Goal: Book appointment/travel/reservation

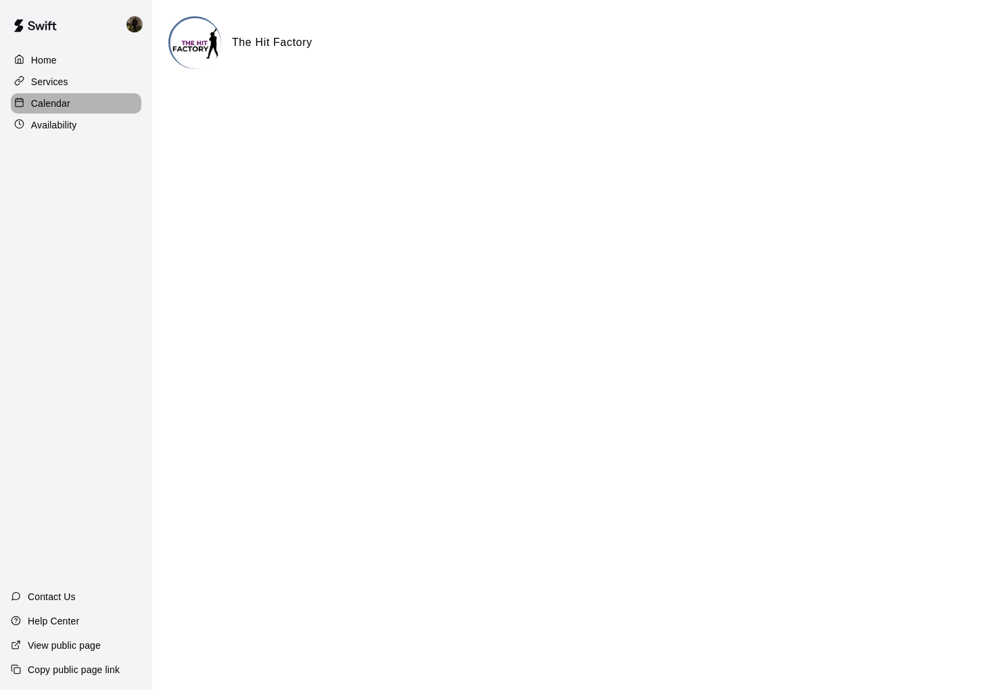
click at [54, 95] on div "Calendar" at bounding box center [76, 103] width 131 height 20
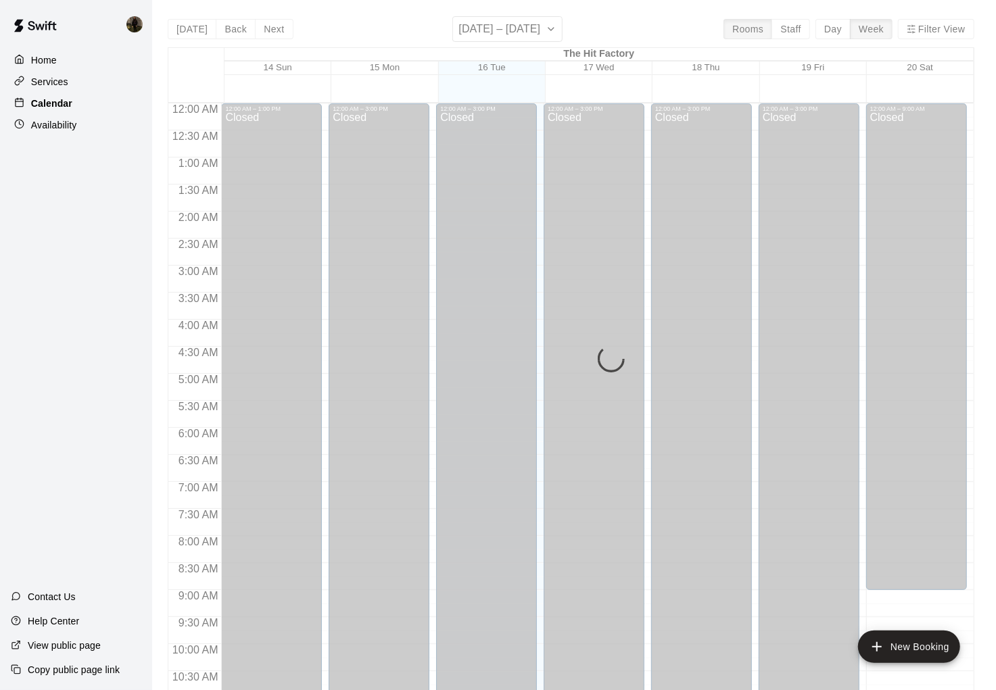
scroll to position [642, 0]
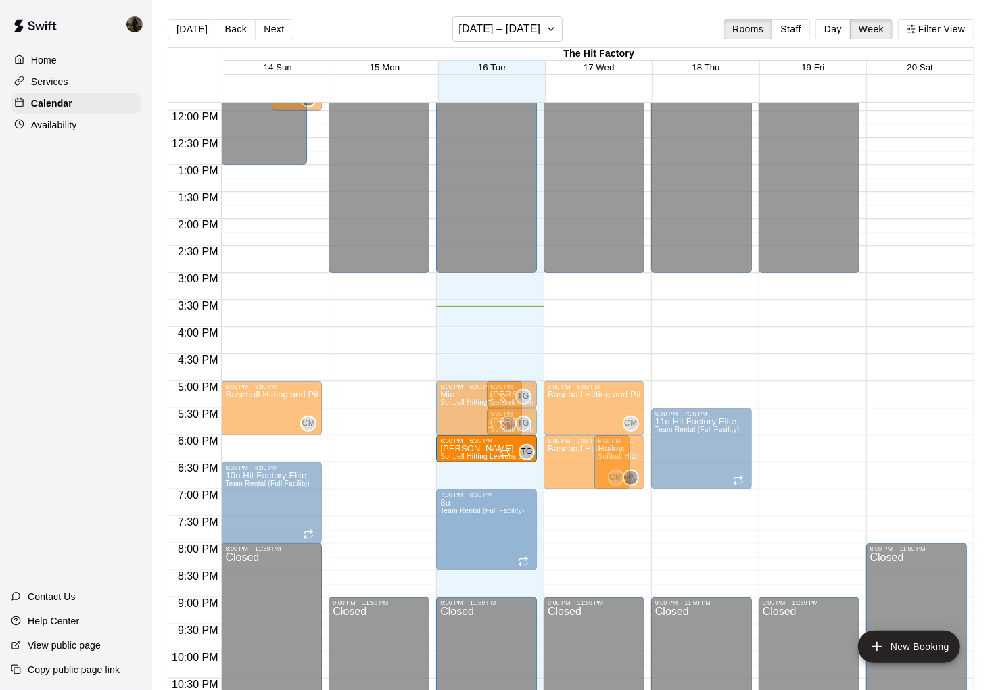
drag, startPoint x: 444, startPoint y: 436, endPoint x: 445, endPoint y: 444, distance: 8.2
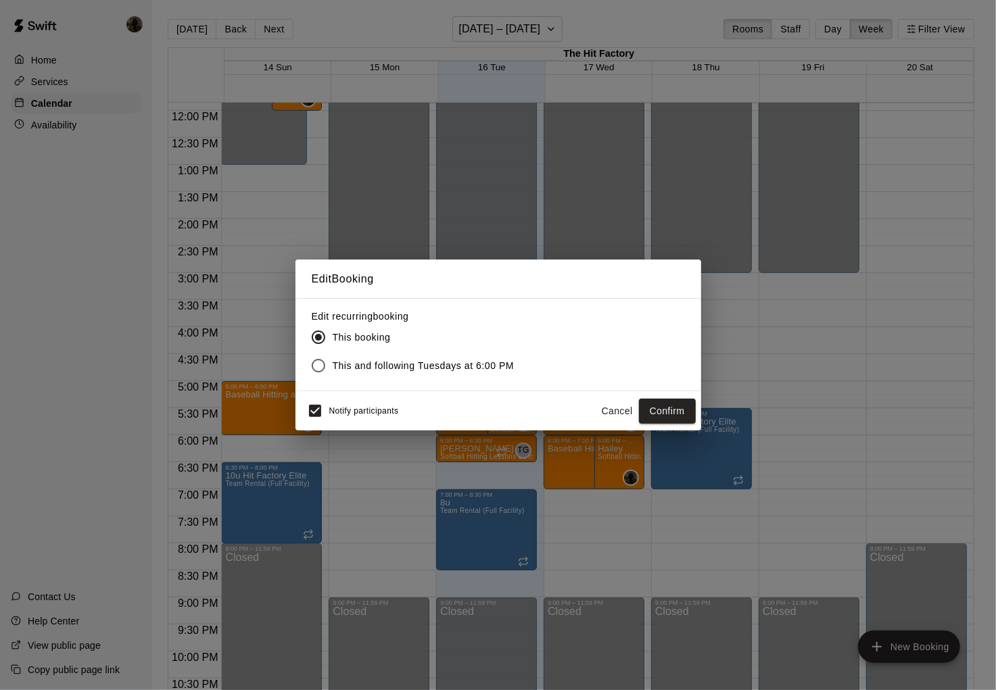
click at [618, 419] on button "Cancel" at bounding box center [617, 411] width 43 height 25
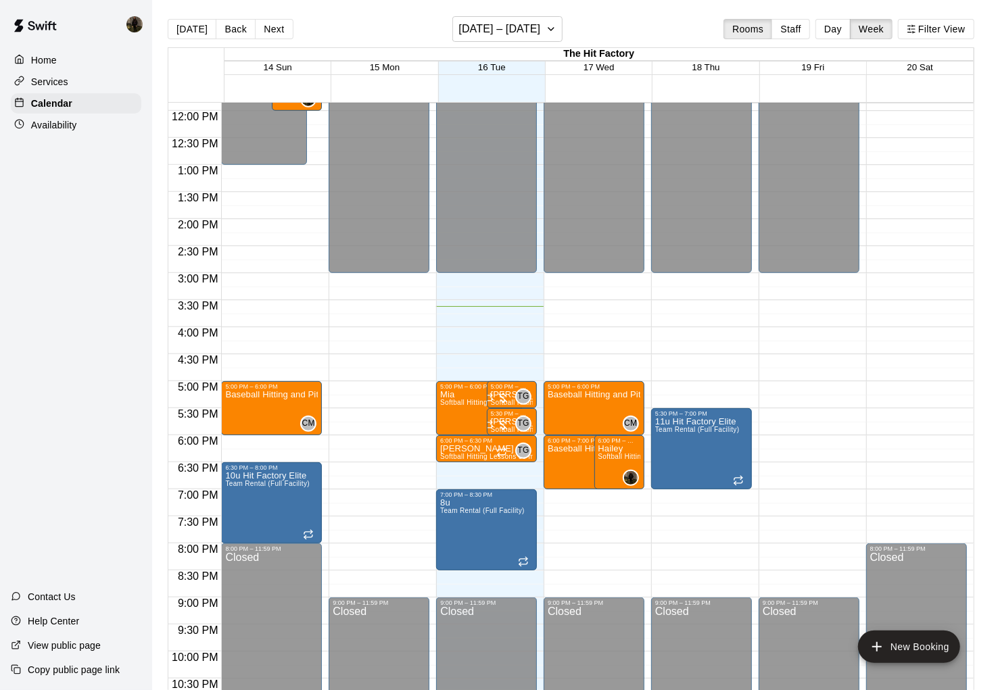
click at [496, 68] on span "16 Tue" at bounding box center [492, 67] width 28 height 10
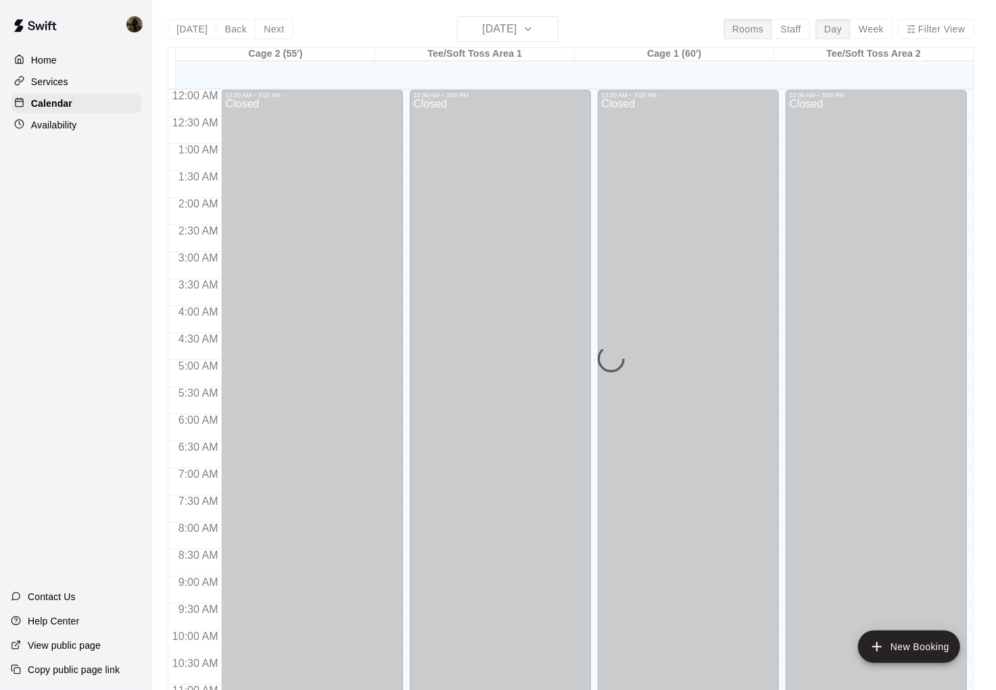
scroll to position [682, 0]
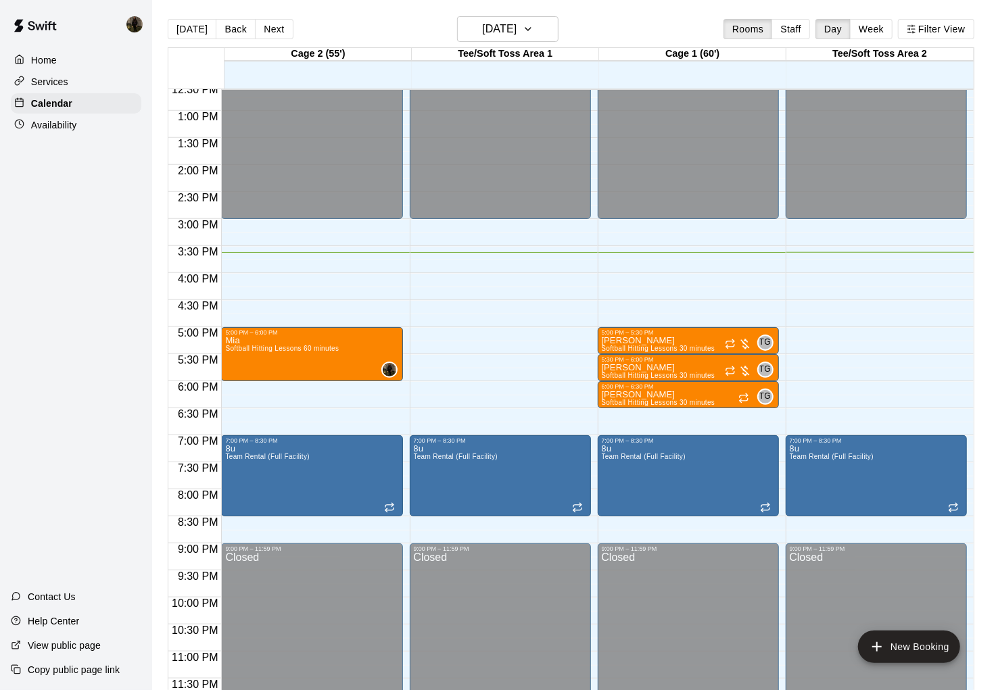
drag, startPoint x: 360, startPoint y: 382, endPoint x: 368, endPoint y: 423, distance: 41.4
click at [368, 423] on div "12:00 AM – 3:00 PM Closed 5:00 PM – 6:00 PM Mia Softball Hitting Lessons 60 min…" at bounding box center [311, 57] width 181 height 1298
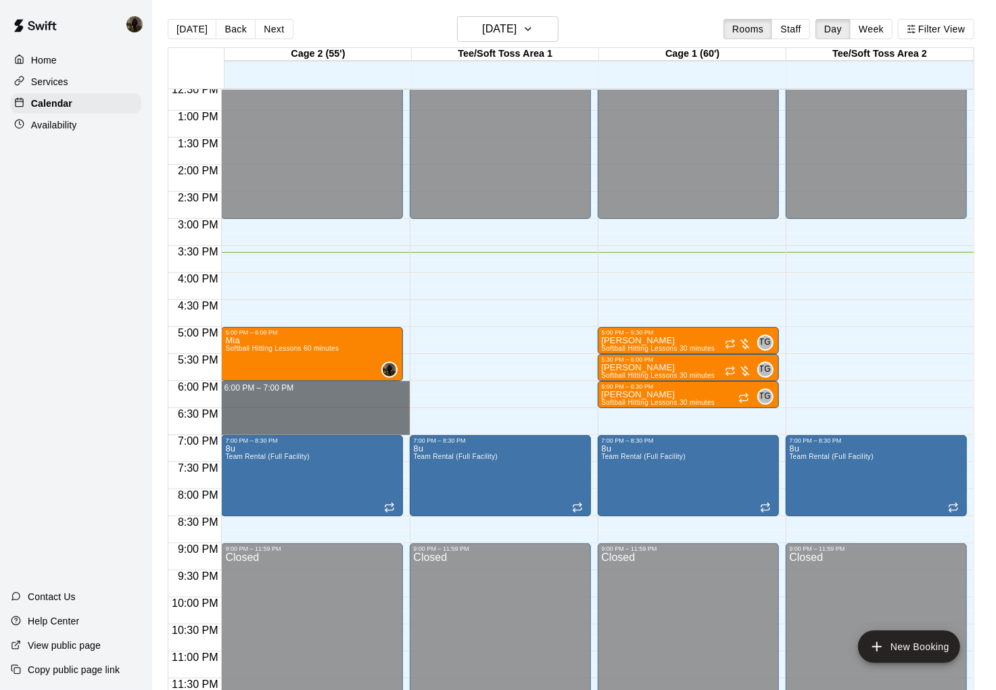
drag, startPoint x: 350, startPoint y: 387, endPoint x: 350, endPoint y: 431, distance: 44.0
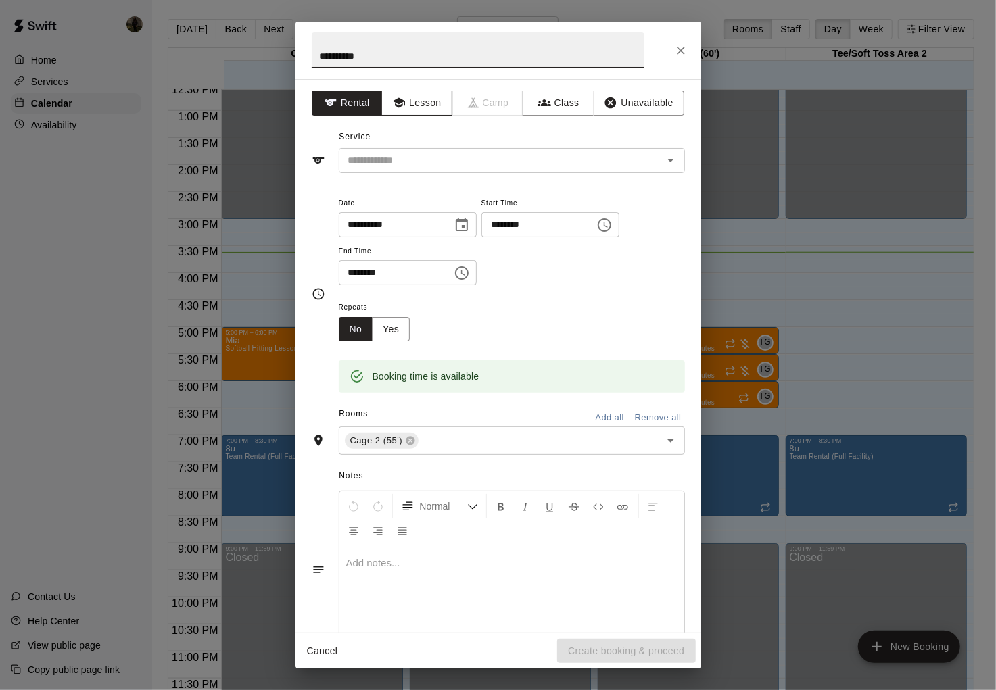
type input "*********"
click at [421, 99] on button "Lesson" at bounding box center [416, 103] width 71 height 25
click at [441, 160] on input "text" at bounding box center [492, 160] width 298 height 17
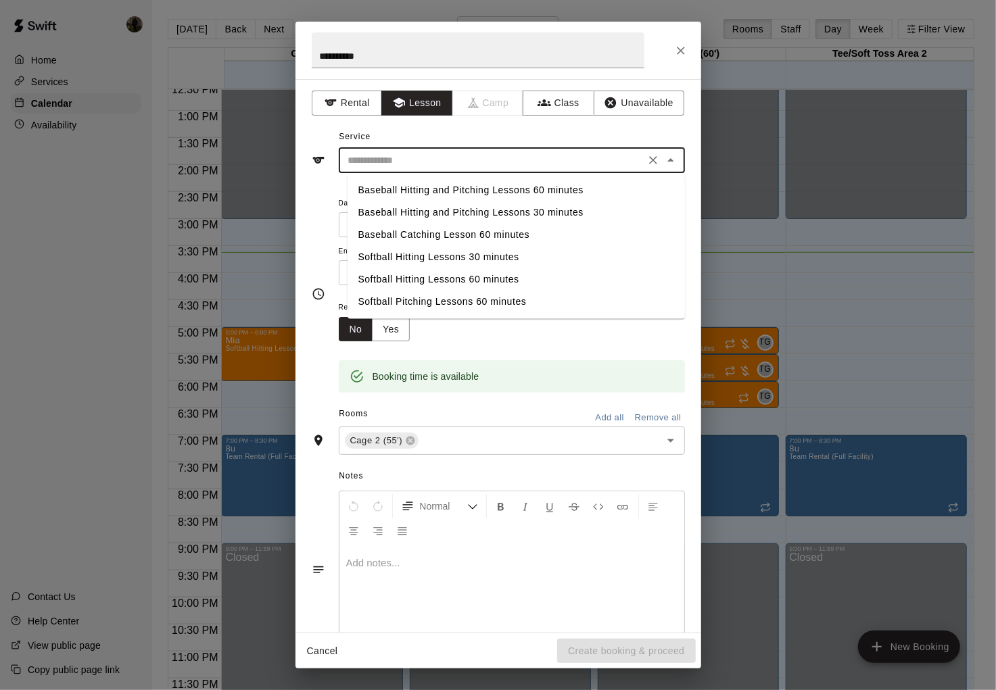
click at [469, 272] on li "Softball Hitting Lessons 60 minutes" at bounding box center [516, 280] width 337 height 22
type input "**********"
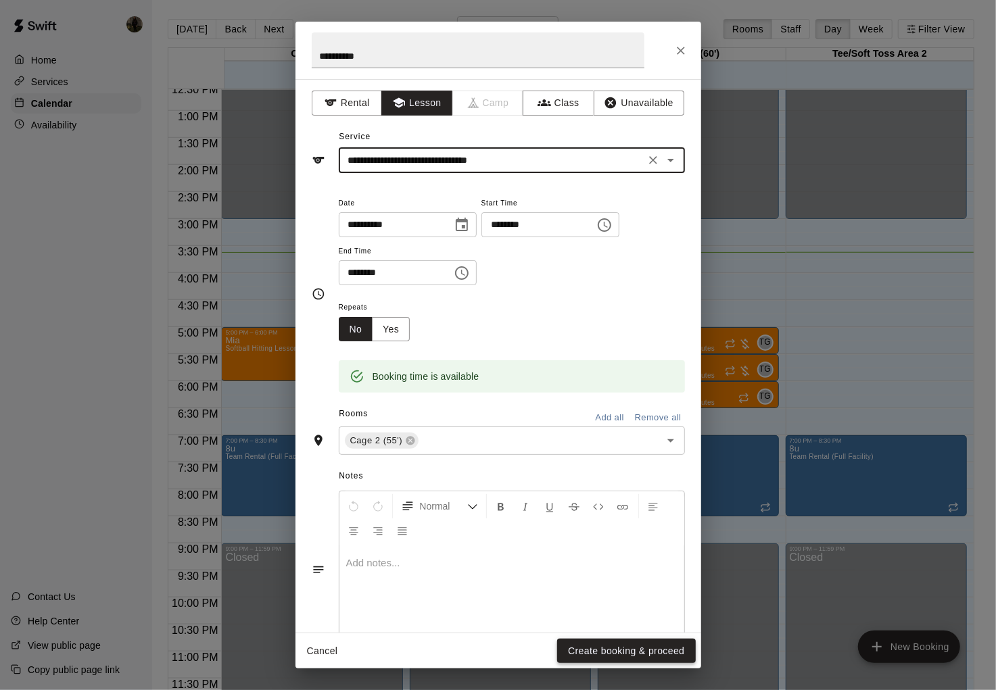
click at [621, 651] on button "Create booking & proceed" at bounding box center [626, 651] width 138 height 25
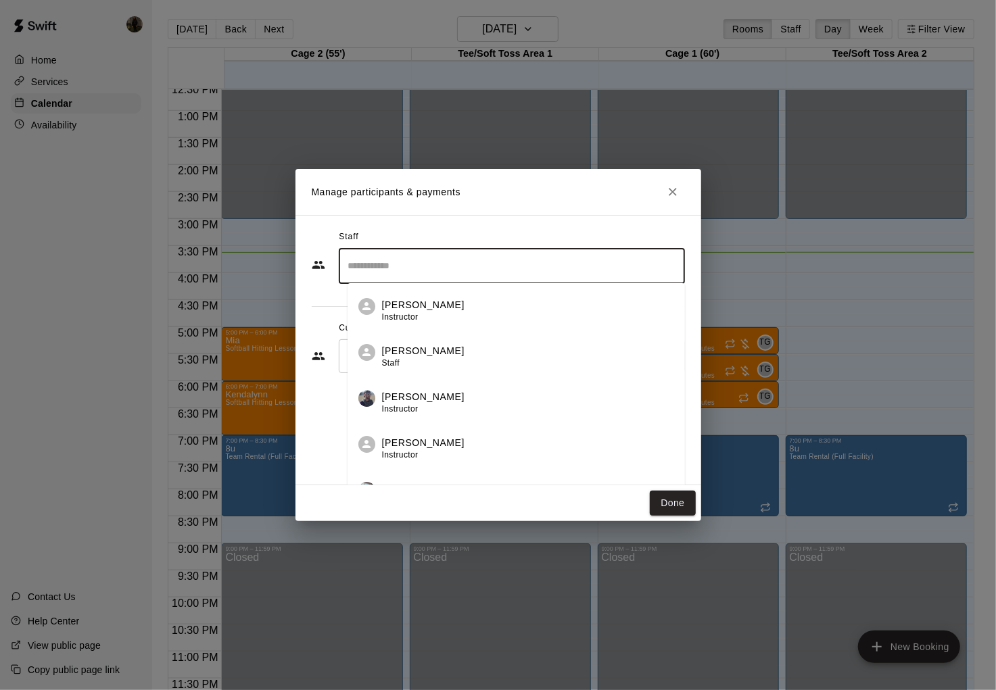
click at [452, 266] on input "Search staff" at bounding box center [512, 266] width 334 height 24
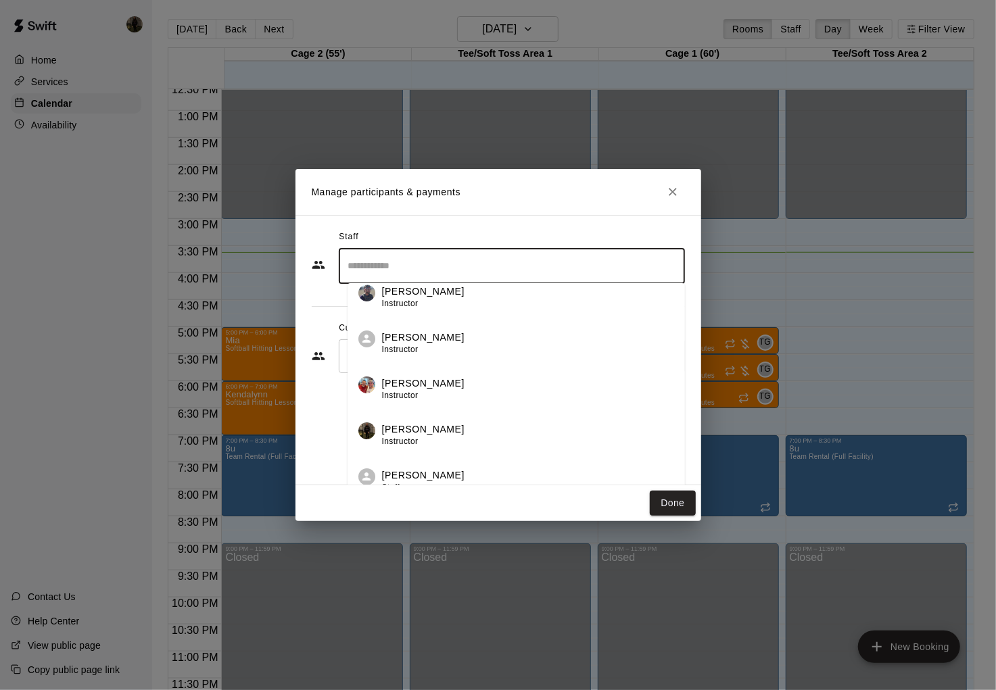
scroll to position [107, 0]
click at [444, 425] on p "[PERSON_NAME]" at bounding box center [423, 428] width 83 height 14
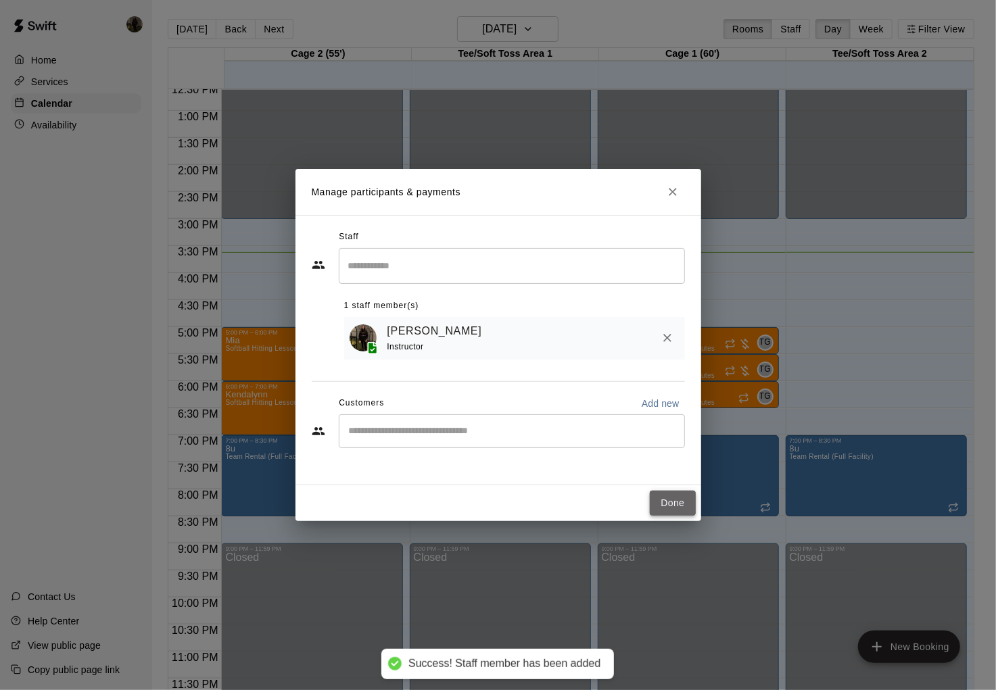
click at [624, 507] on button "Done" at bounding box center [672, 503] width 45 height 25
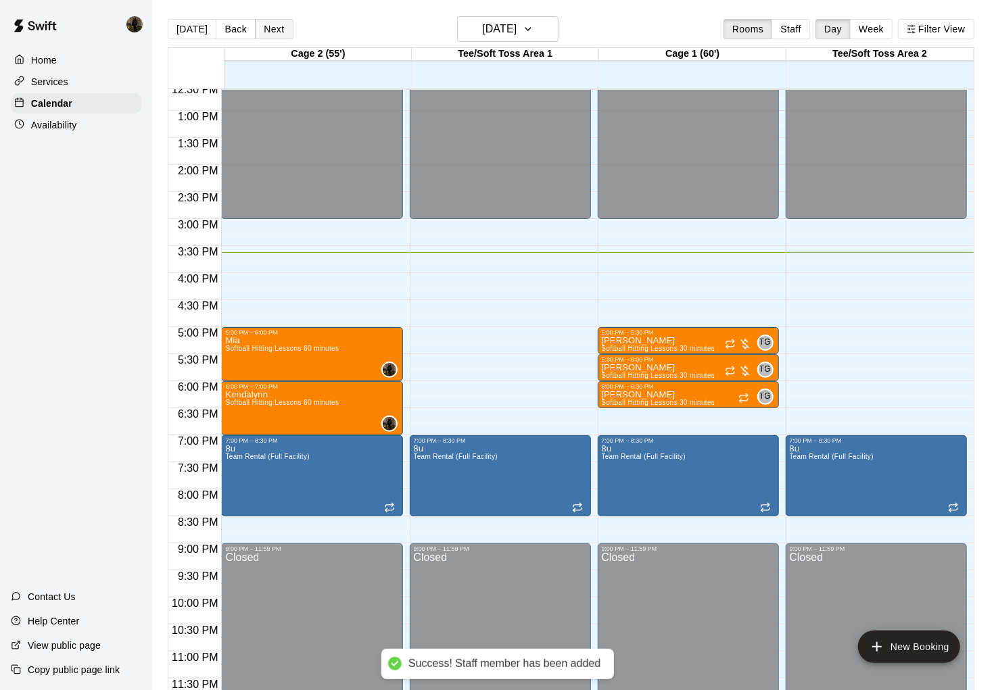
click at [274, 30] on button "Next" at bounding box center [274, 29] width 38 height 20
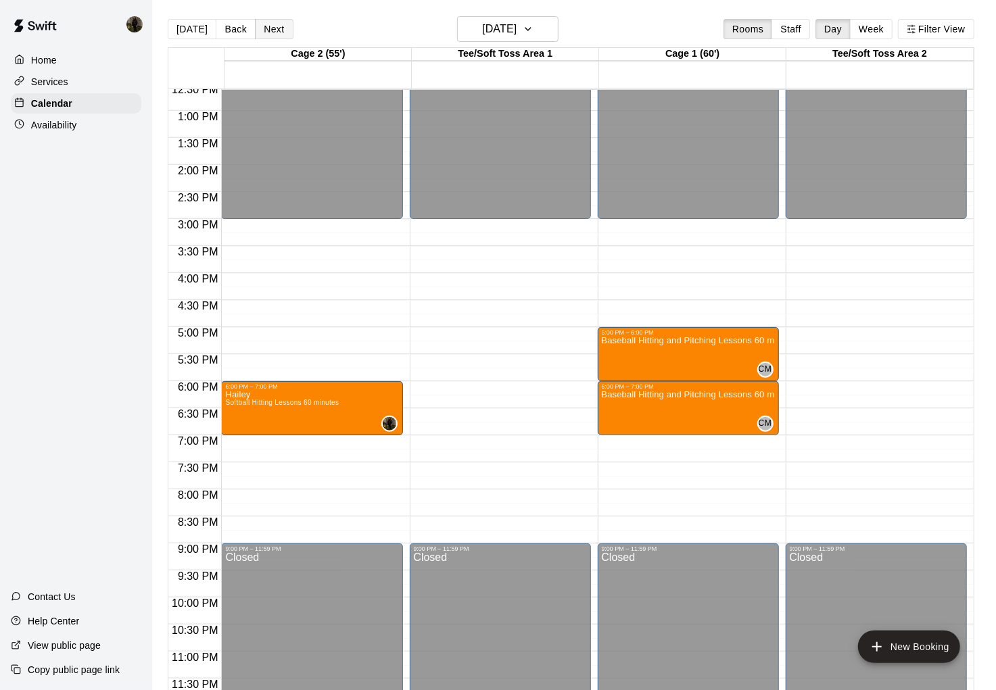
click at [269, 32] on button "Next" at bounding box center [274, 29] width 38 height 20
